Goal: Transaction & Acquisition: Purchase product/service

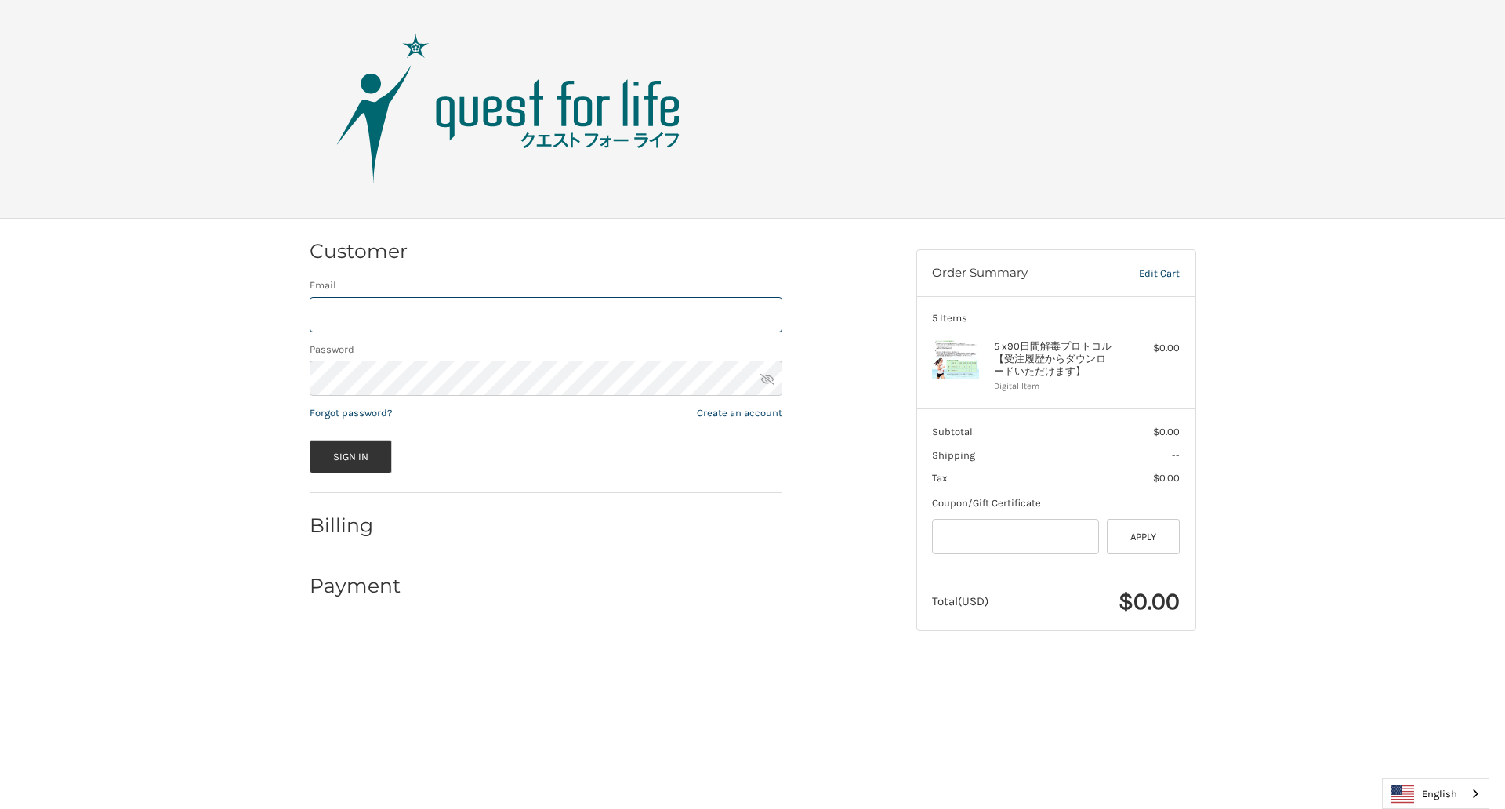
click at [546, 314] on input "Email" at bounding box center [546, 314] width 473 height 35
type input "**********"
click at [350, 456] on button "Sign In" at bounding box center [351, 457] width 83 height 34
